Goal: Navigation & Orientation: Find specific page/section

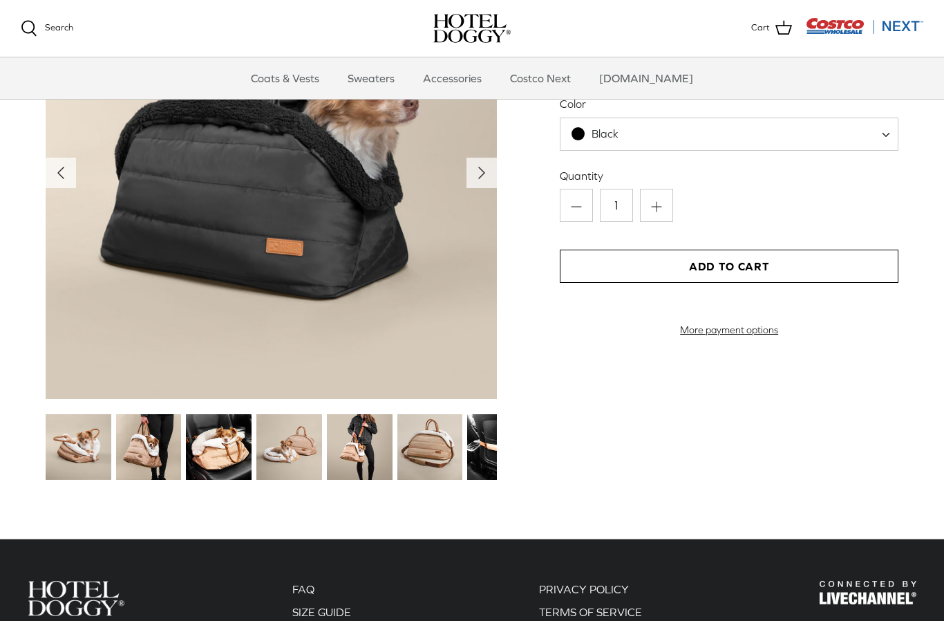
scroll to position [1478, 0]
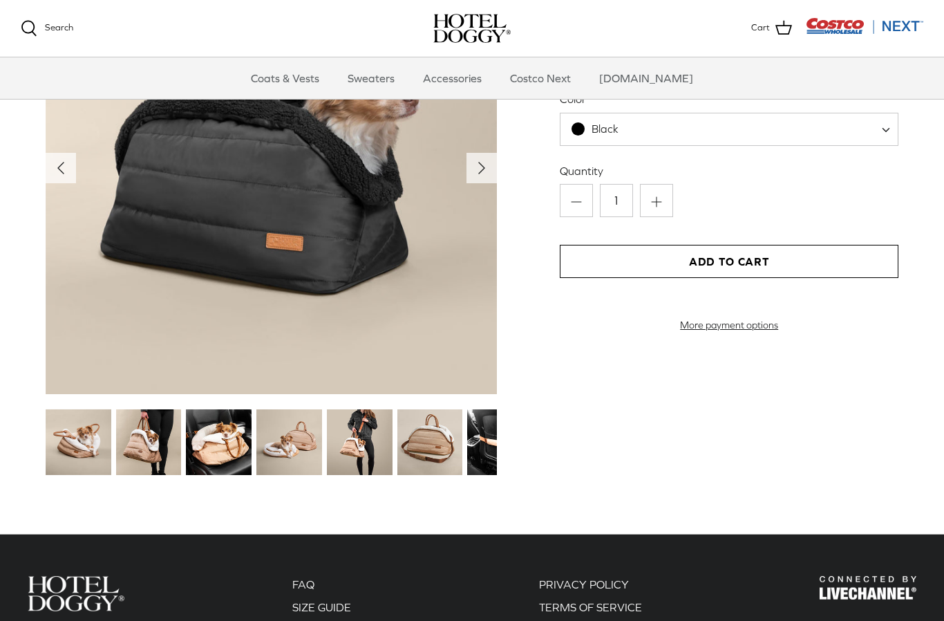
click at [371, 440] on img at bounding box center [360, 442] width 66 height 66
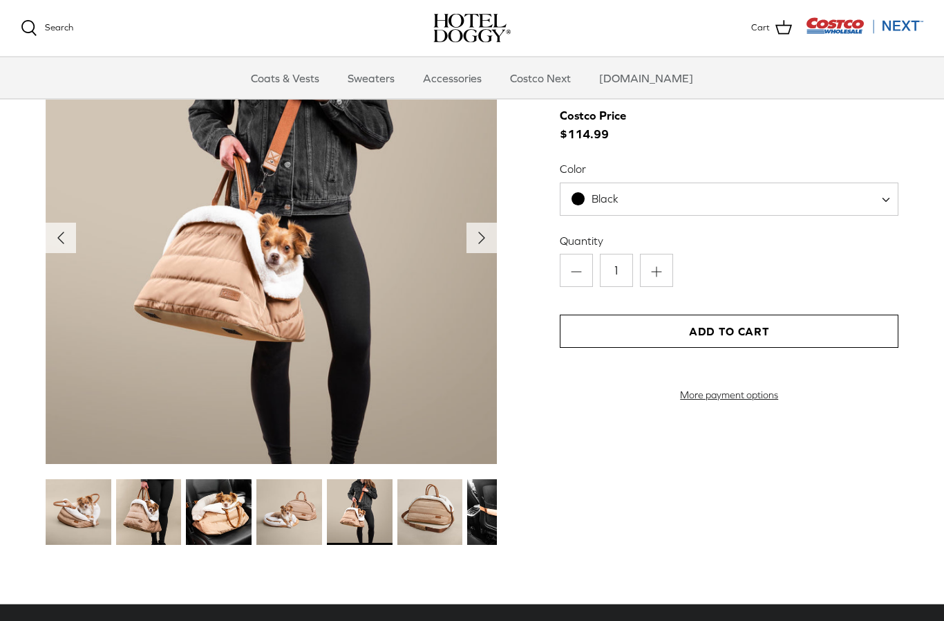
click at [440, 512] on img at bounding box center [430, 513] width 66 height 66
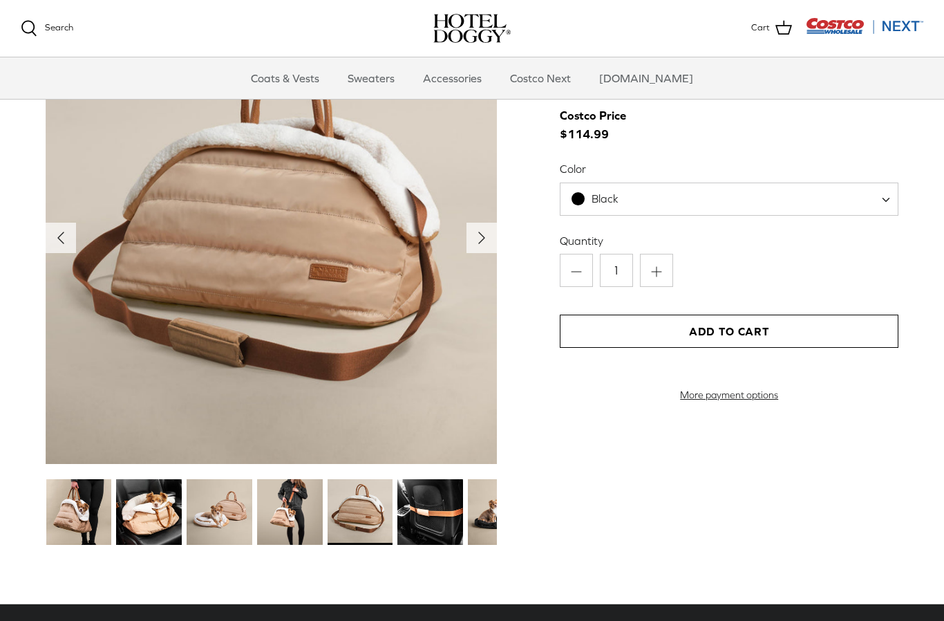
click at [430, 511] on img at bounding box center [430, 512] width 66 height 66
click at [449, 519] on img at bounding box center [430, 512] width 66 height 66
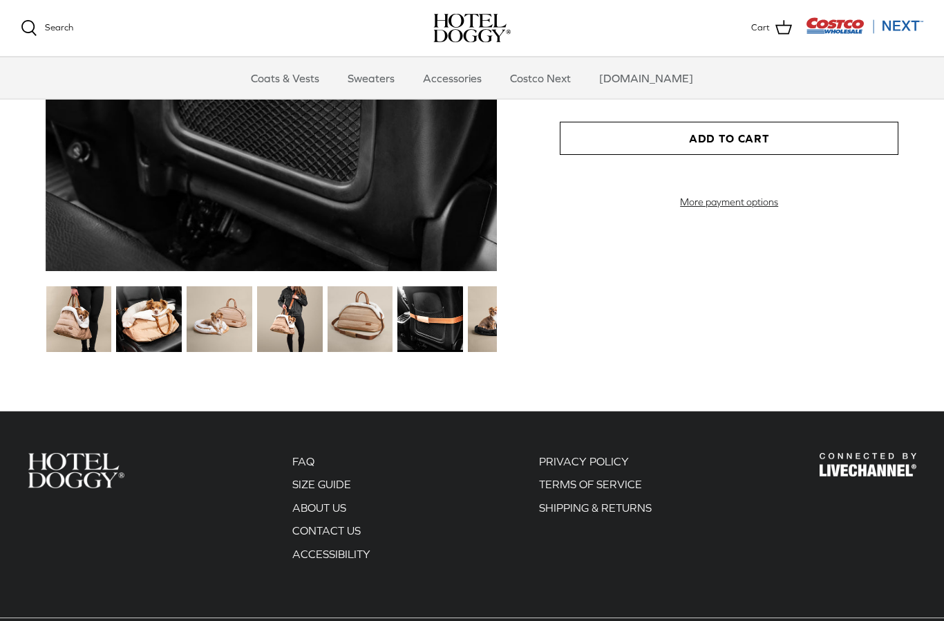
scroll to position [1603, 0]
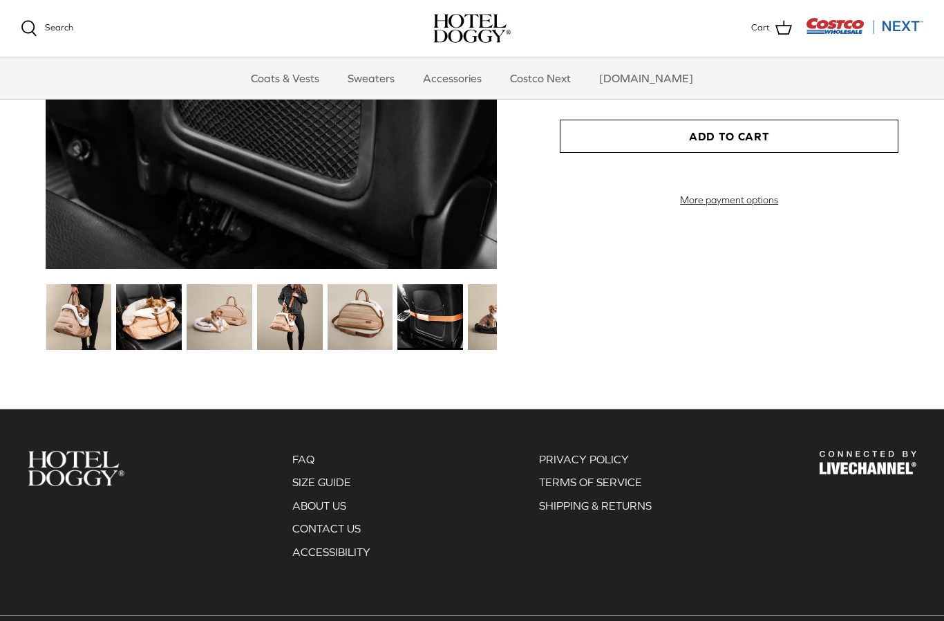
click at [496, 321] on img at bounding box center [501, 317] width 66 height 66
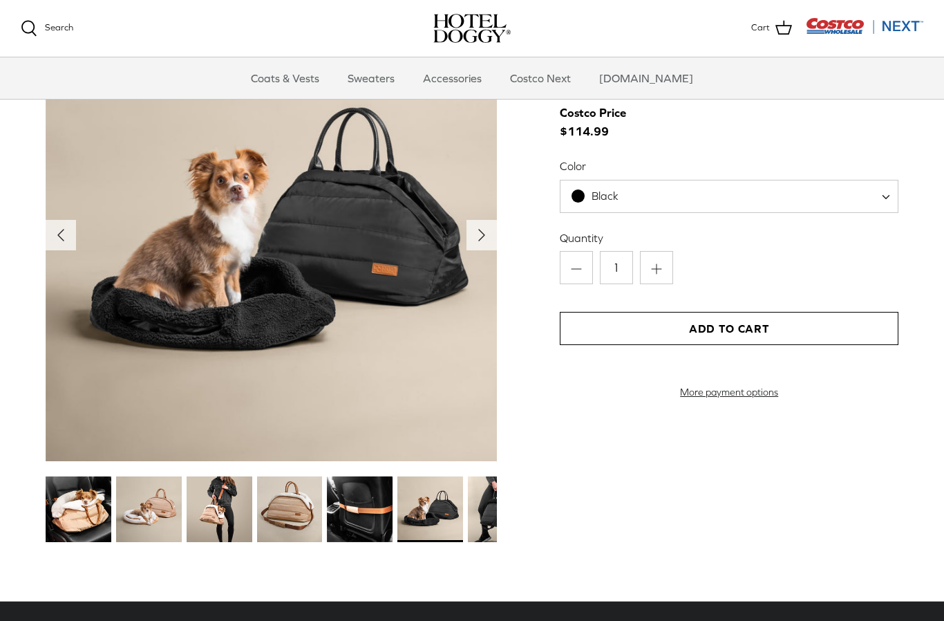
scroll to position [1412, 0]
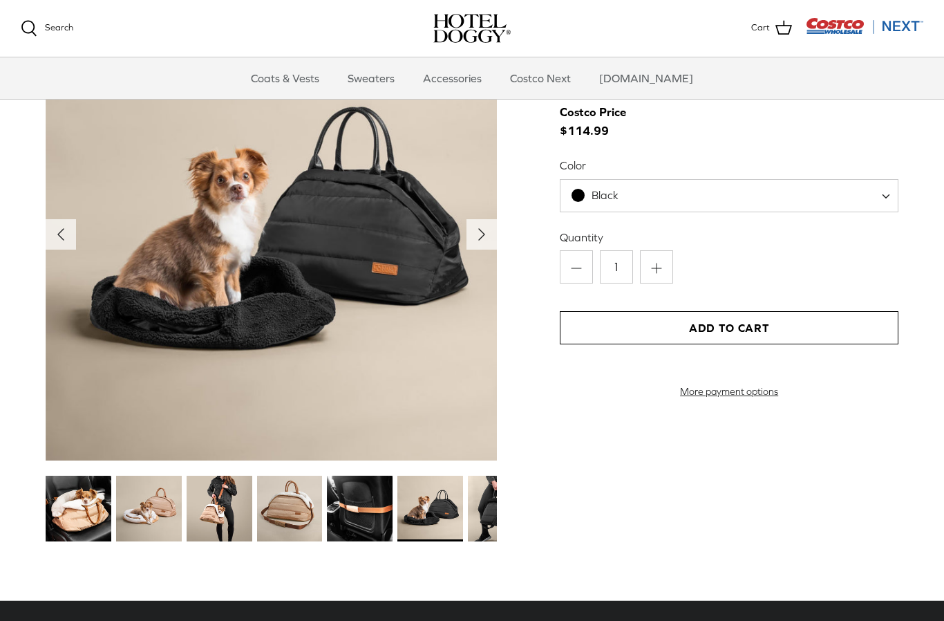
click at [481, 508] on img at bounding box center [501, 508] width 66 height 66
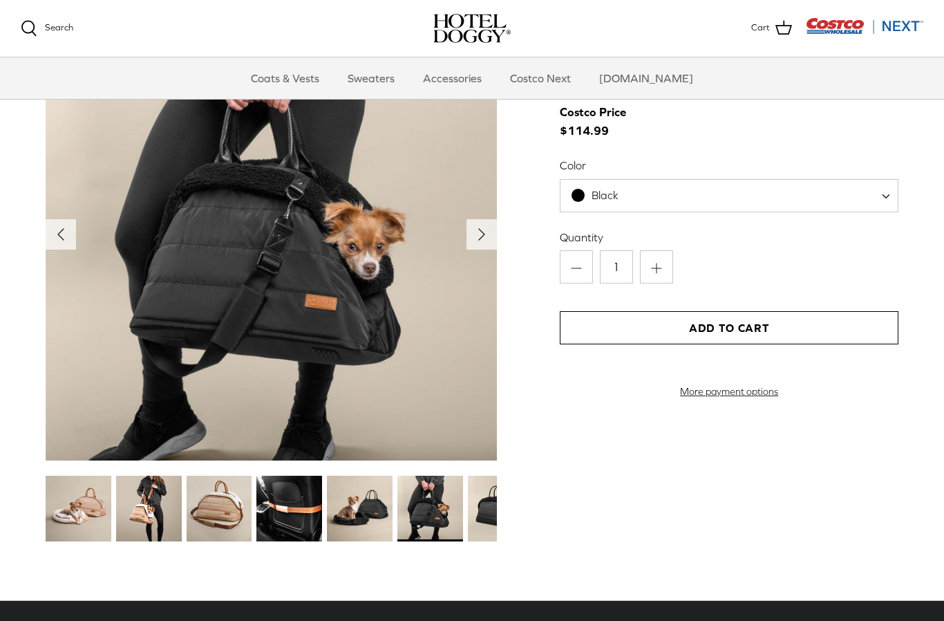
click at [442, 516] on img at bounding box center [430, 508] width 66 height 66
click at [480, 501] on img at bounding box center [501, 508] width 66 height 66
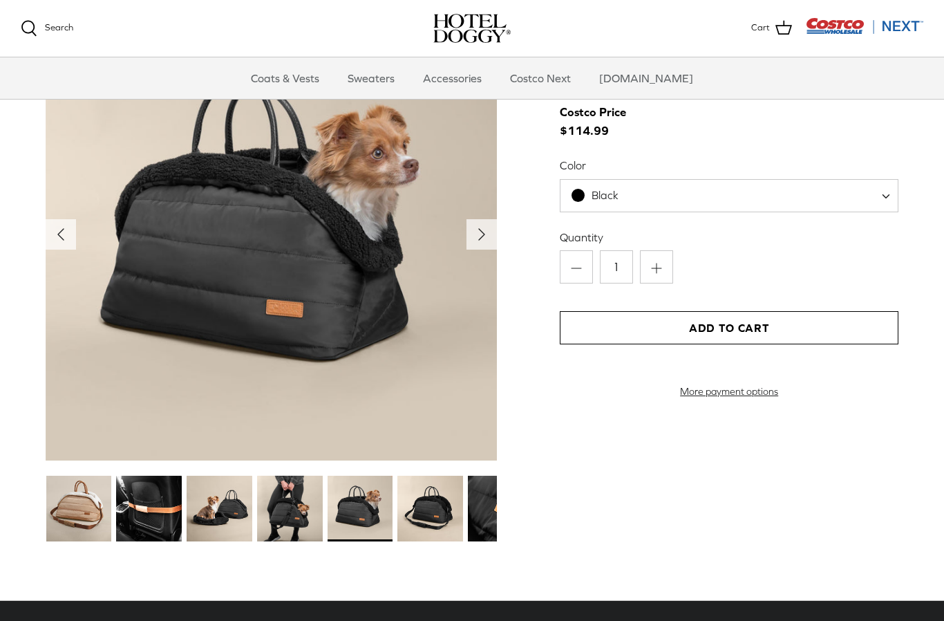
click at [433, 509] on img at bounding box center [430, 508] width 66 height 66
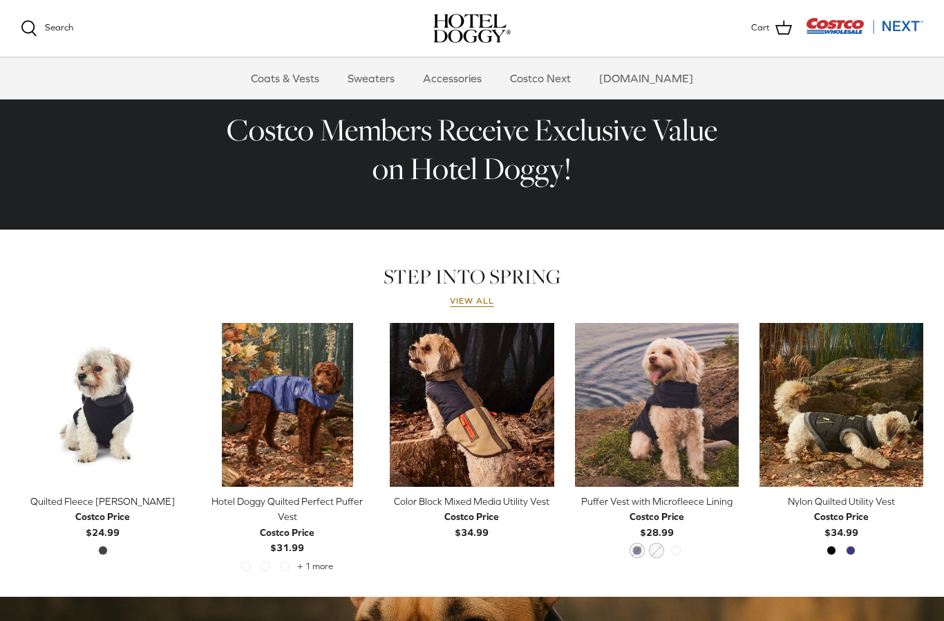
scroll to position [436, 0]
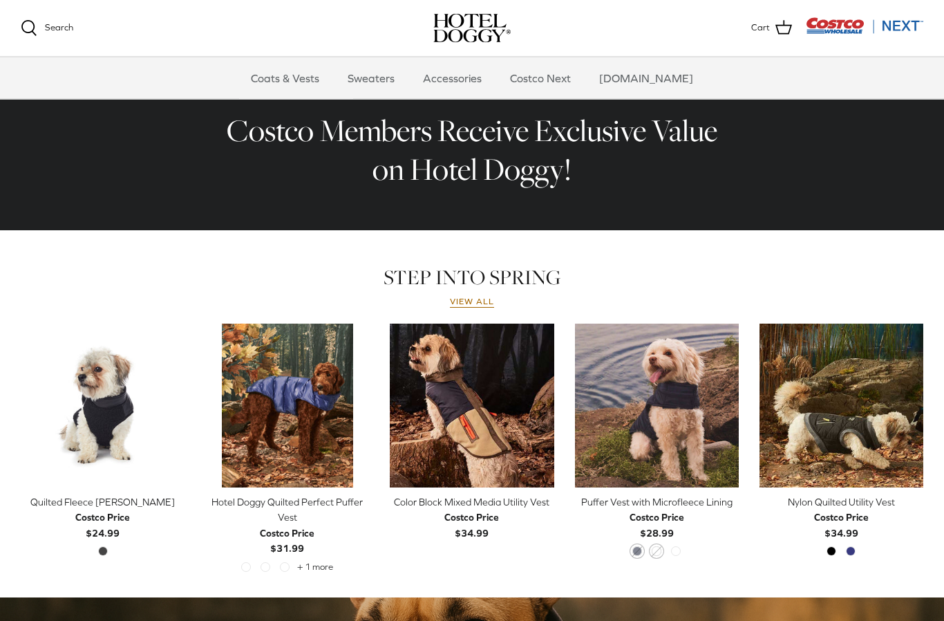
click at [309, 80] on link "Coats & Vests" at bounding box center [284, 77] width 93 height 41
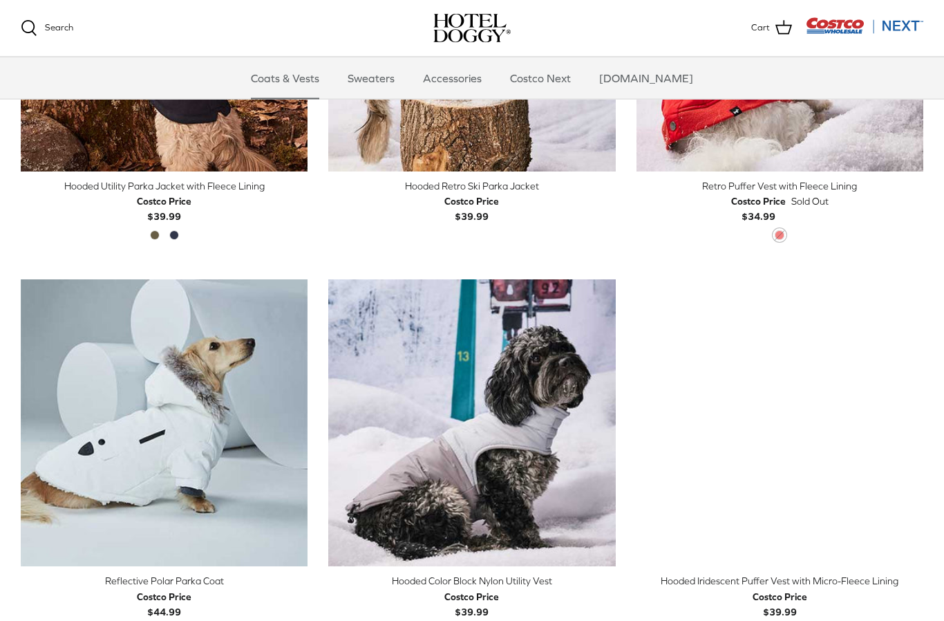
scroll to position [936, 0]
